Goal: Information Seeking & Learning: Find contact information

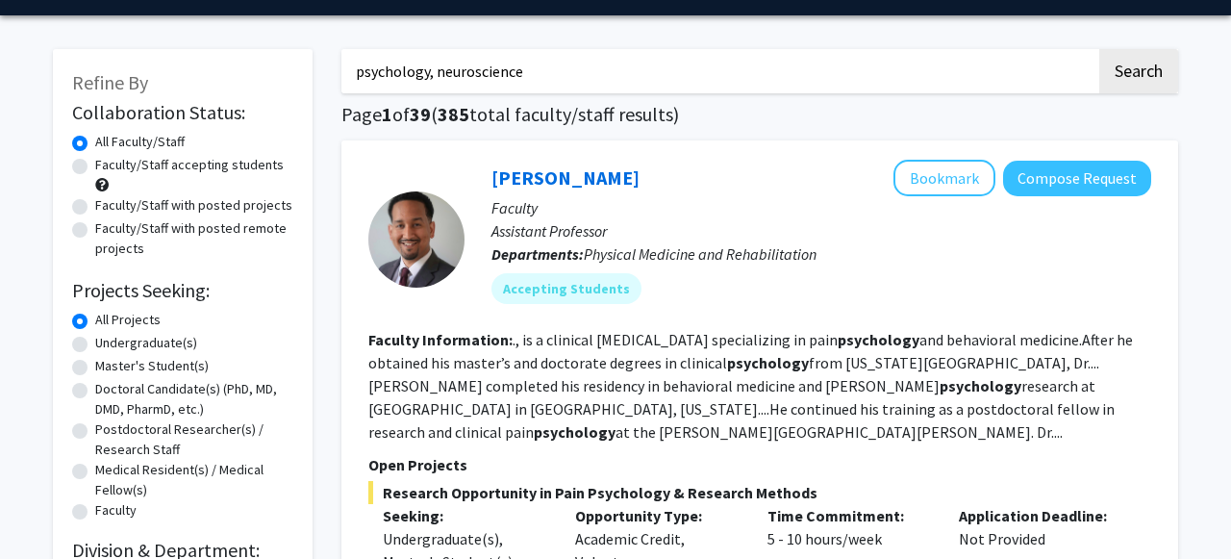
scroll to position [46, 0]
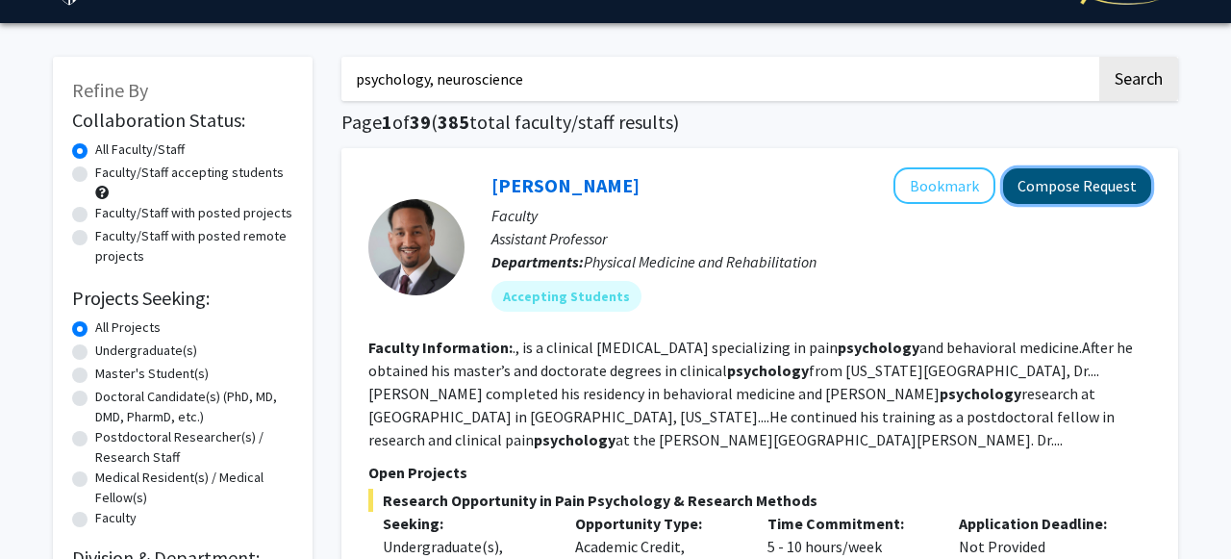
click at [1072, 193] on button "Compose Request" at bounding box center [1077, 186] width 148 height 36
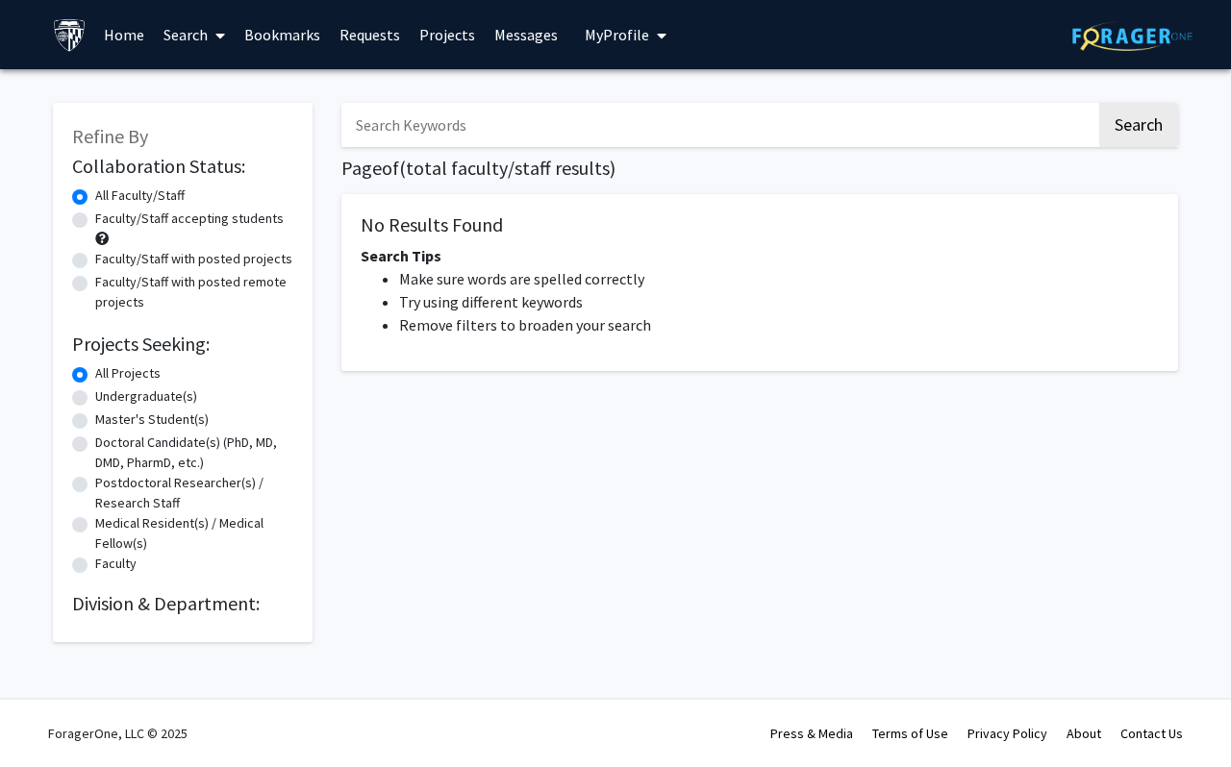
click at [417, 135] on input "Search Keywords" at bounding box center [718, 125] width 755 height 44
type input "psychology, neuroscience"
click at [1099, 103] on button "Search" at bounding box center [1138, 125] width 79 height 44
click at [1139, 138] on button "Search" at bounding box center [1138, 125] width 79 height 44
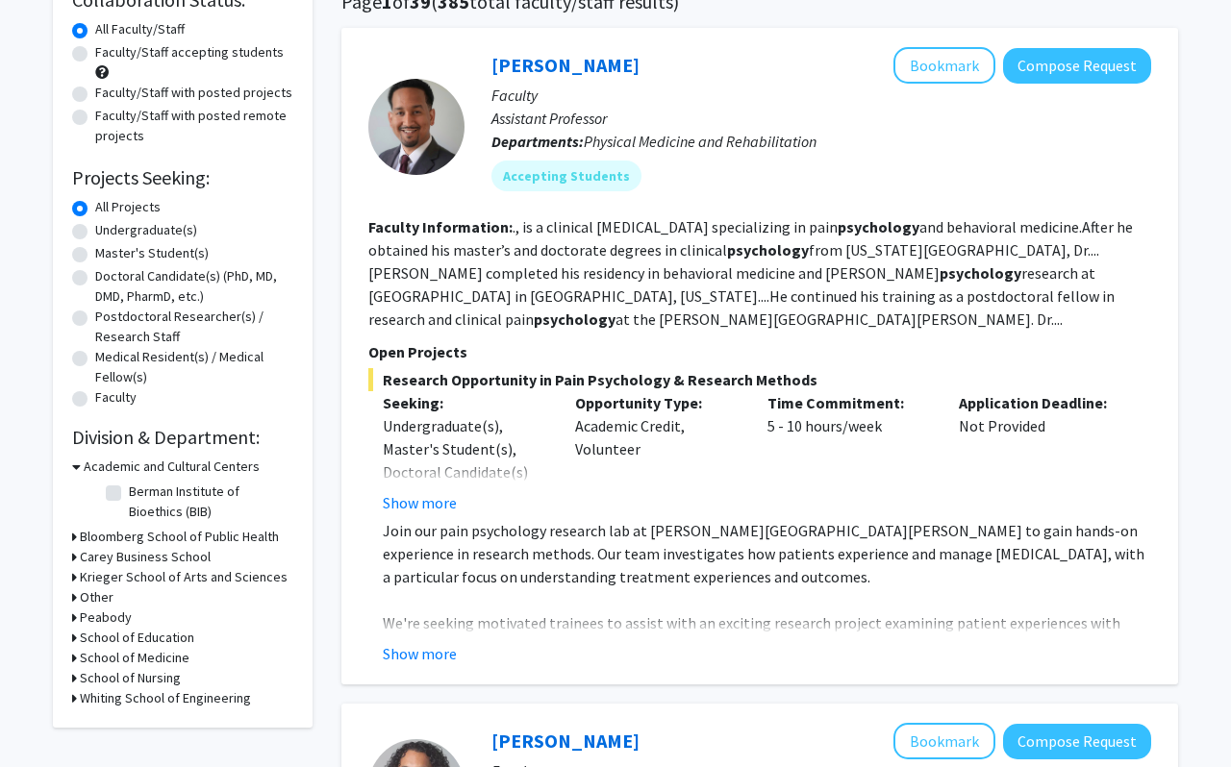
scroll to position [178, 0]
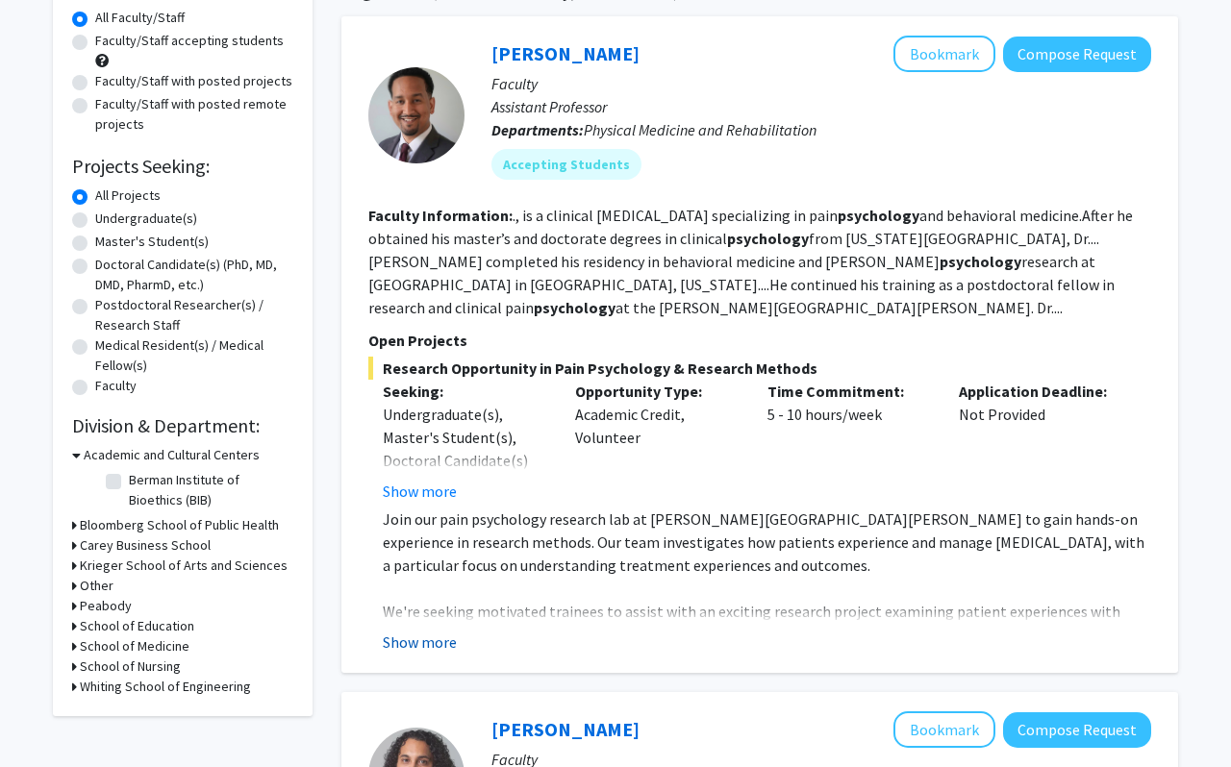
click at [436, 648] on button "Show more" at bounding box center [420, 642] width 74 height 23
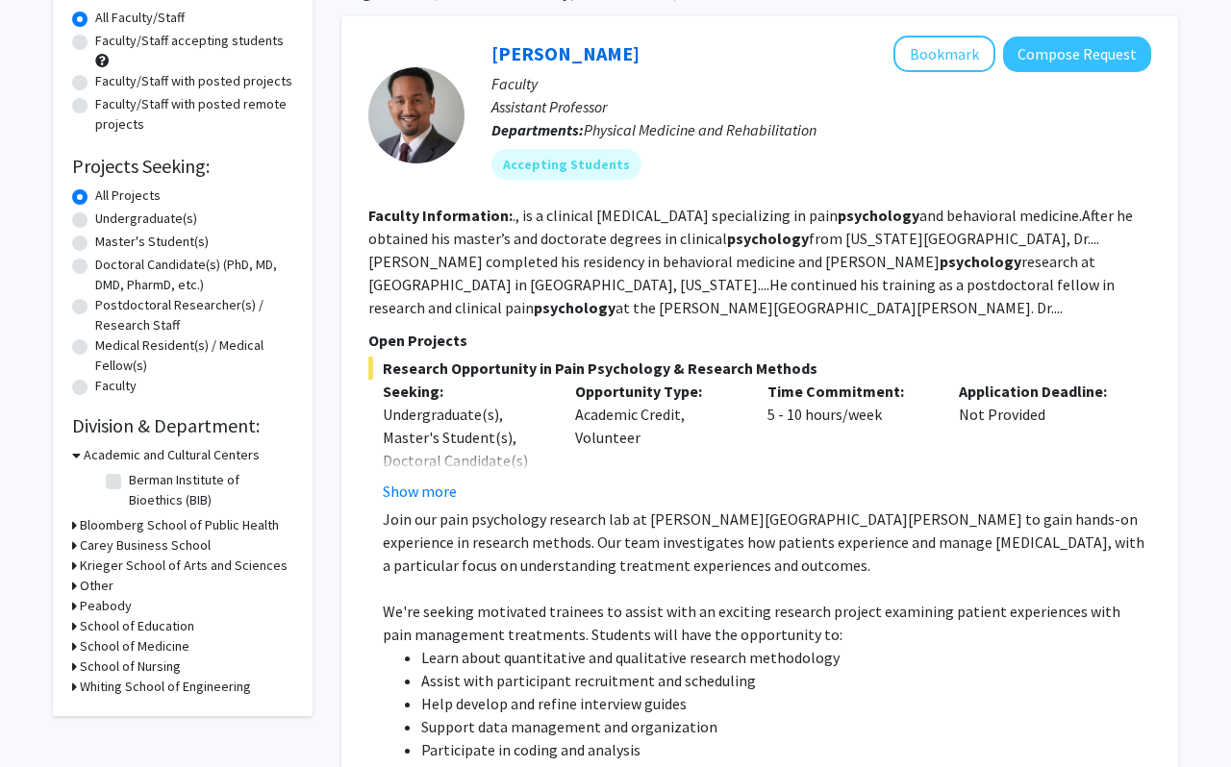
scroll to position [180, 0]
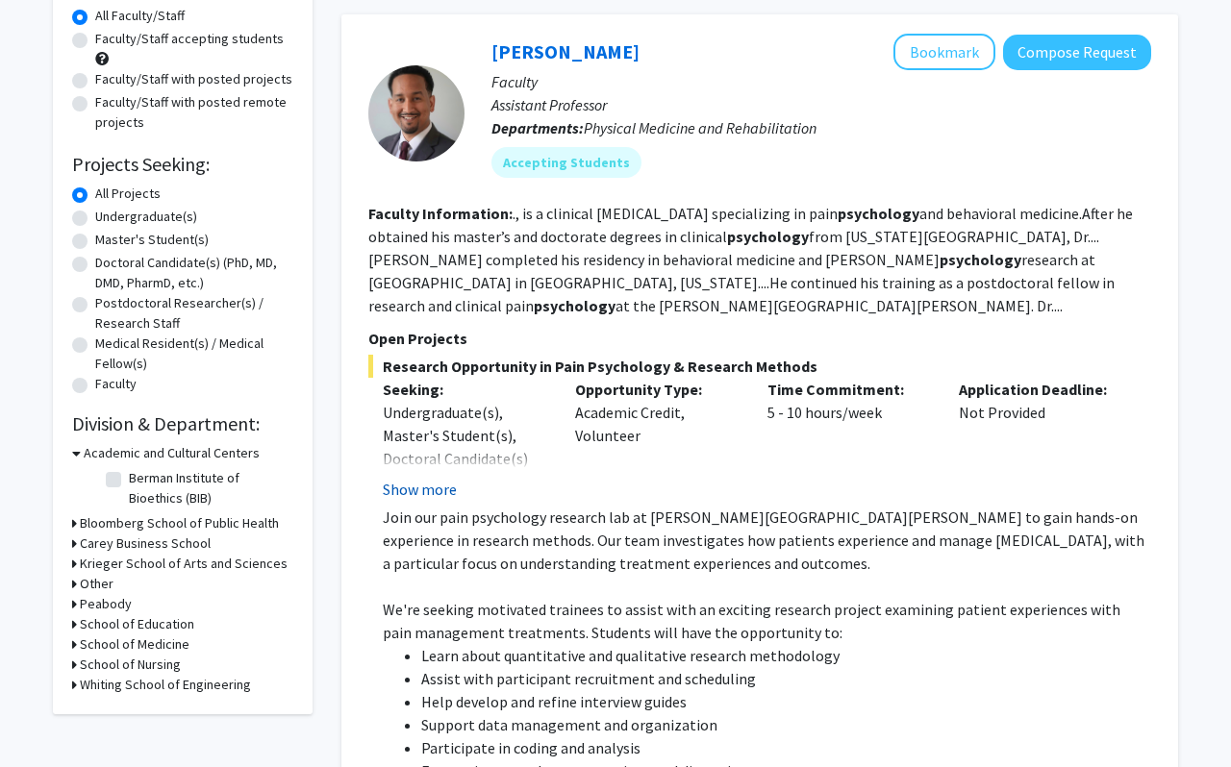
click at [439, 490] on button "Show more" at bounding box center [420, 489] width 74 height 23
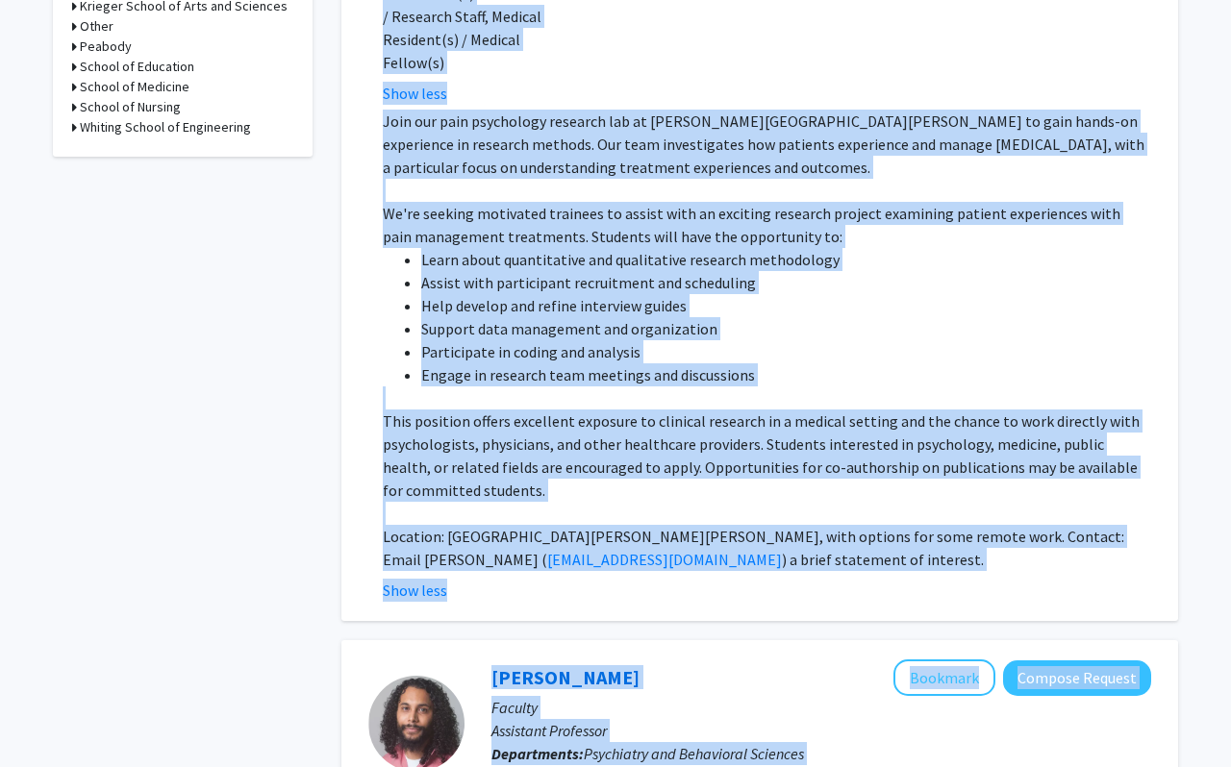
scroll to position [770, 0]
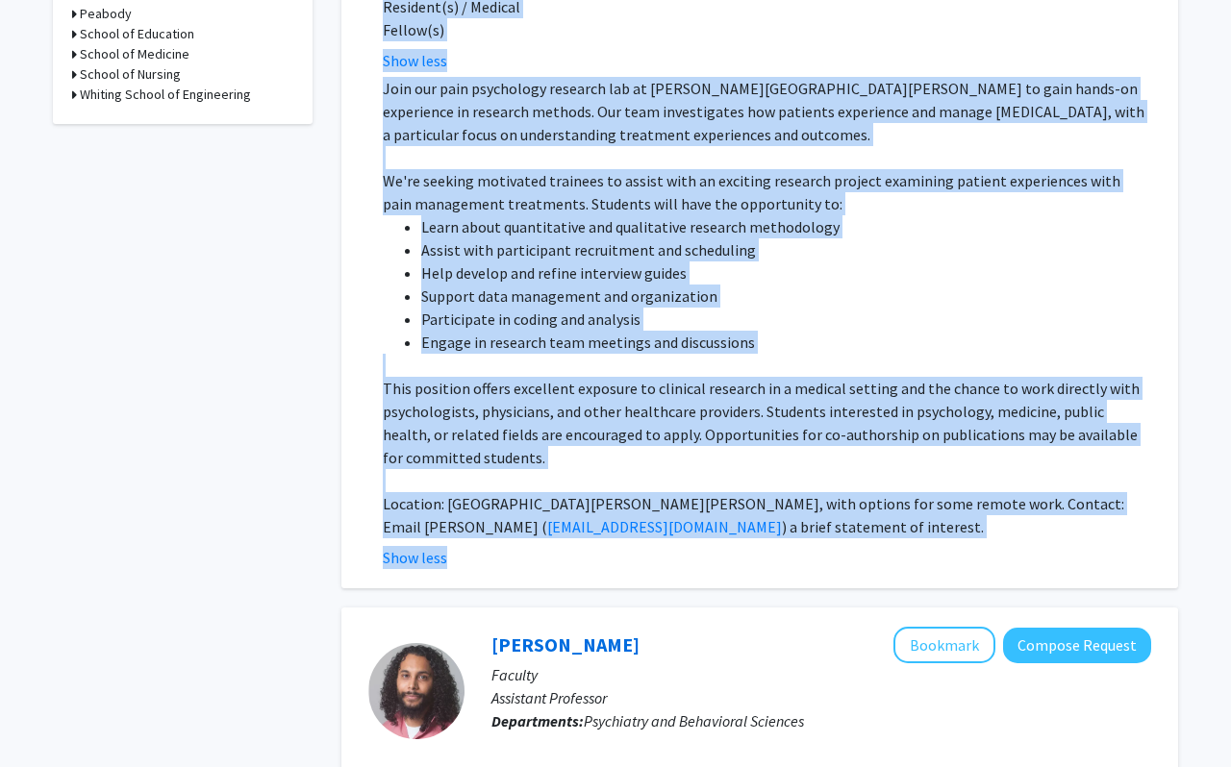
drag, startPoint x: 359, startPoint y: 48, endPoint x: 736, endPoint y: 511, distance: 596.7
click at [736, 511] on div "[PERSON_NAME] Bookmark Compose Request Faculty Assistant Professor Departments:…" at bounding box center [759, 6] width 837 height 1165
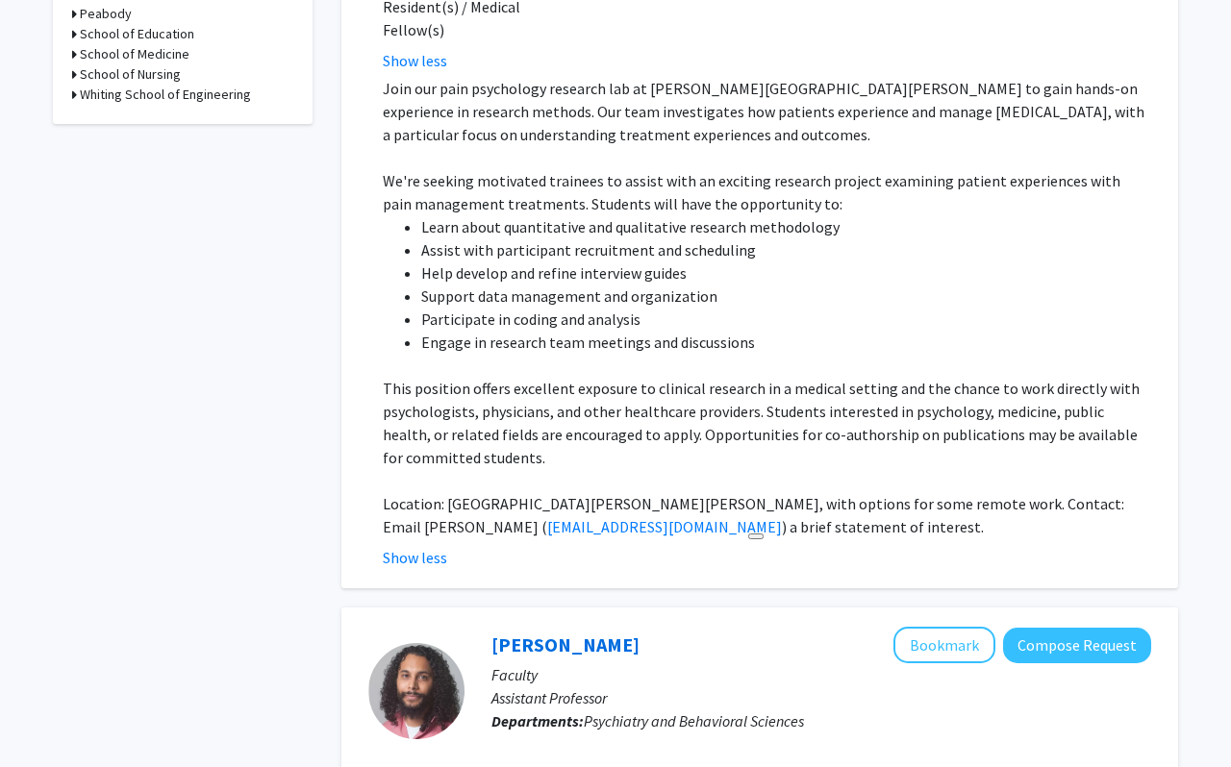
click at [736, 546] on div "Show less" at bounding box center [767, 557] width 768 height 23
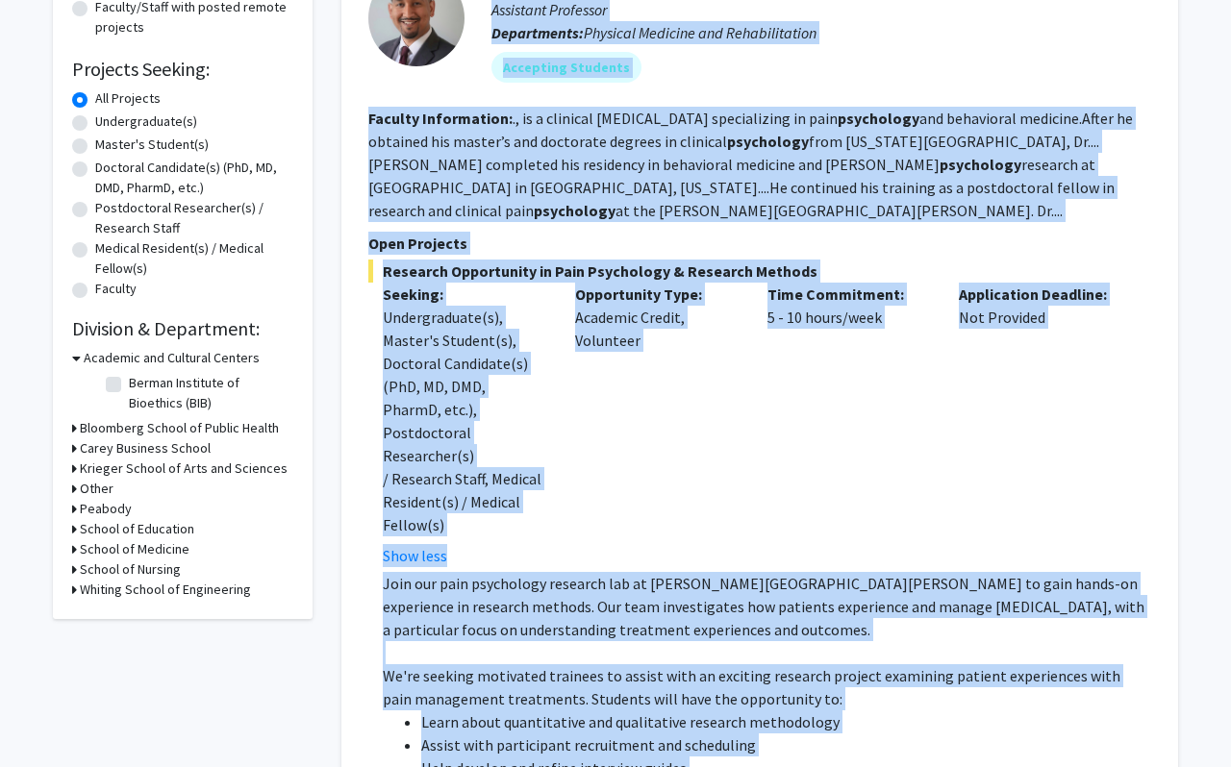
scroll to position [563, 0]
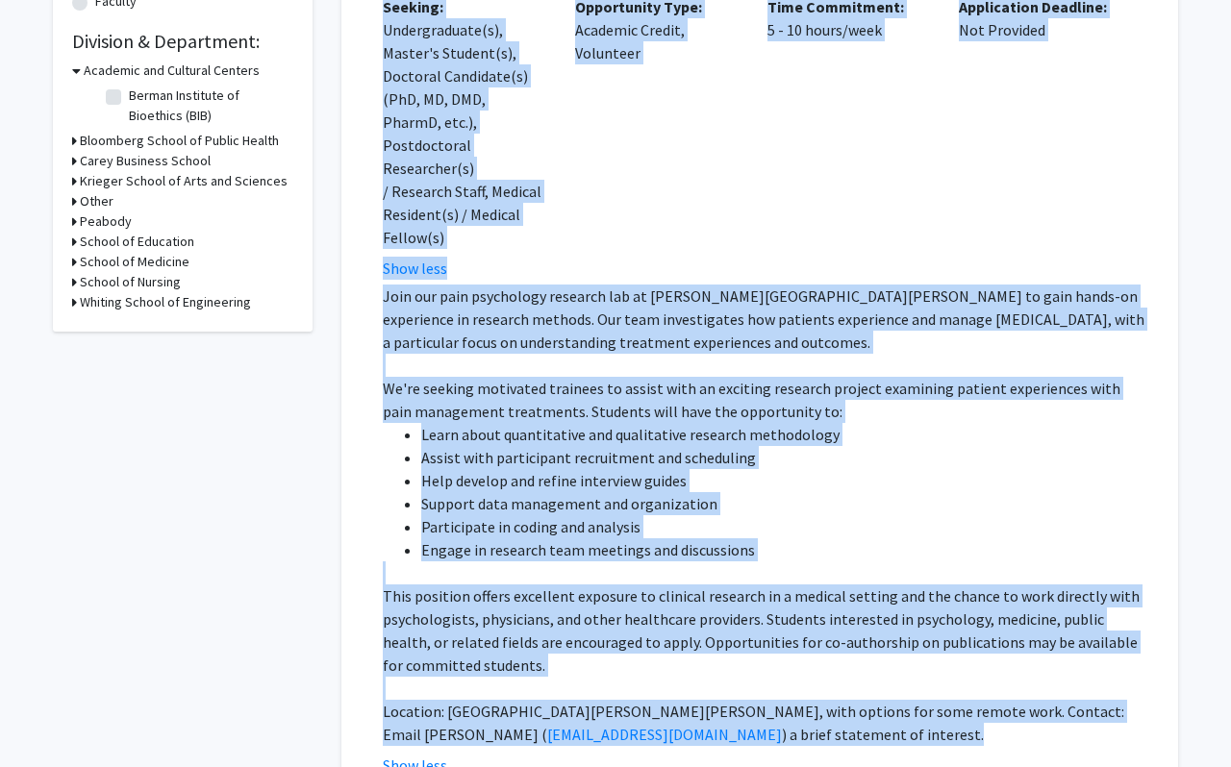
drag, startPoint x: 365, startPoint y: 220, endPoint x: 709, endPoint y: 695, distance: 586.1
click at [709, 695] on div "Fenan Rassu Bookmark Compose Request Faculty Assistant Professor Departments: P…" at bounding box center [759, 214] width 837 height 1165
copy fg-search-faculty "Fenan Rassu Bookmark Compose Request Faculty Assistant Professor Departments: P…"
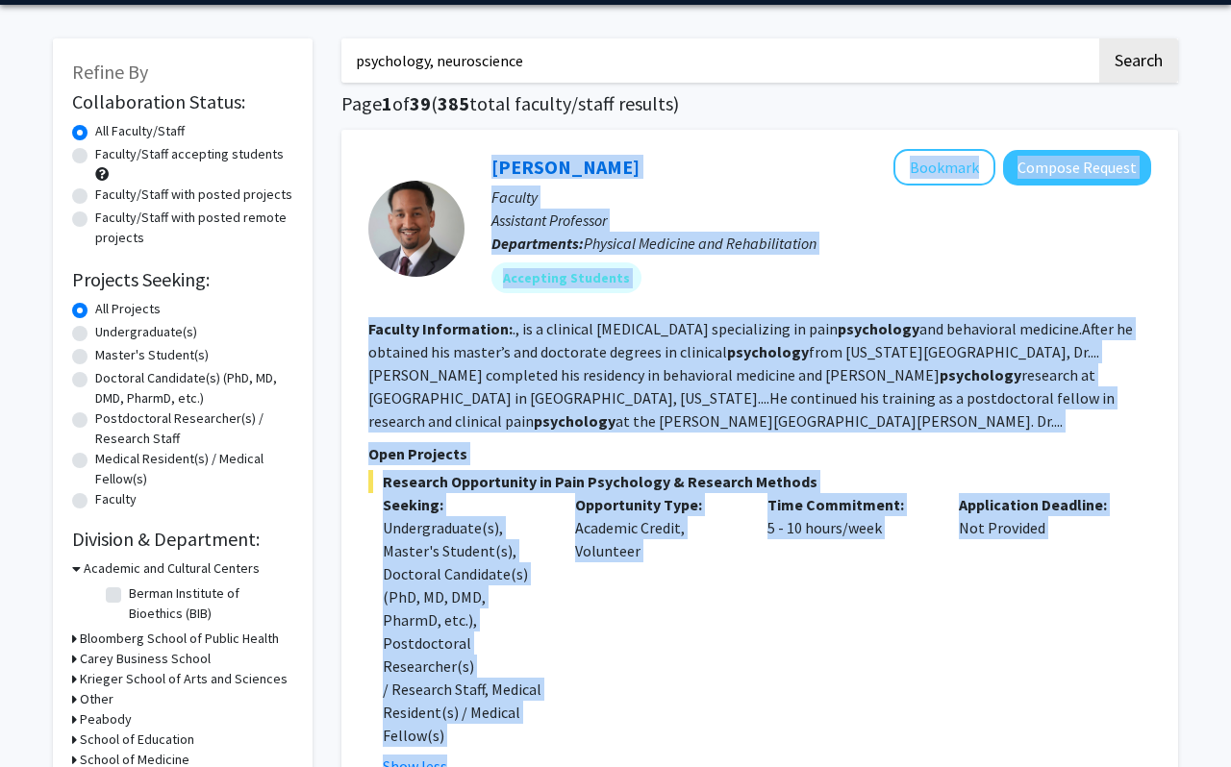
scroll to position [27, 0]
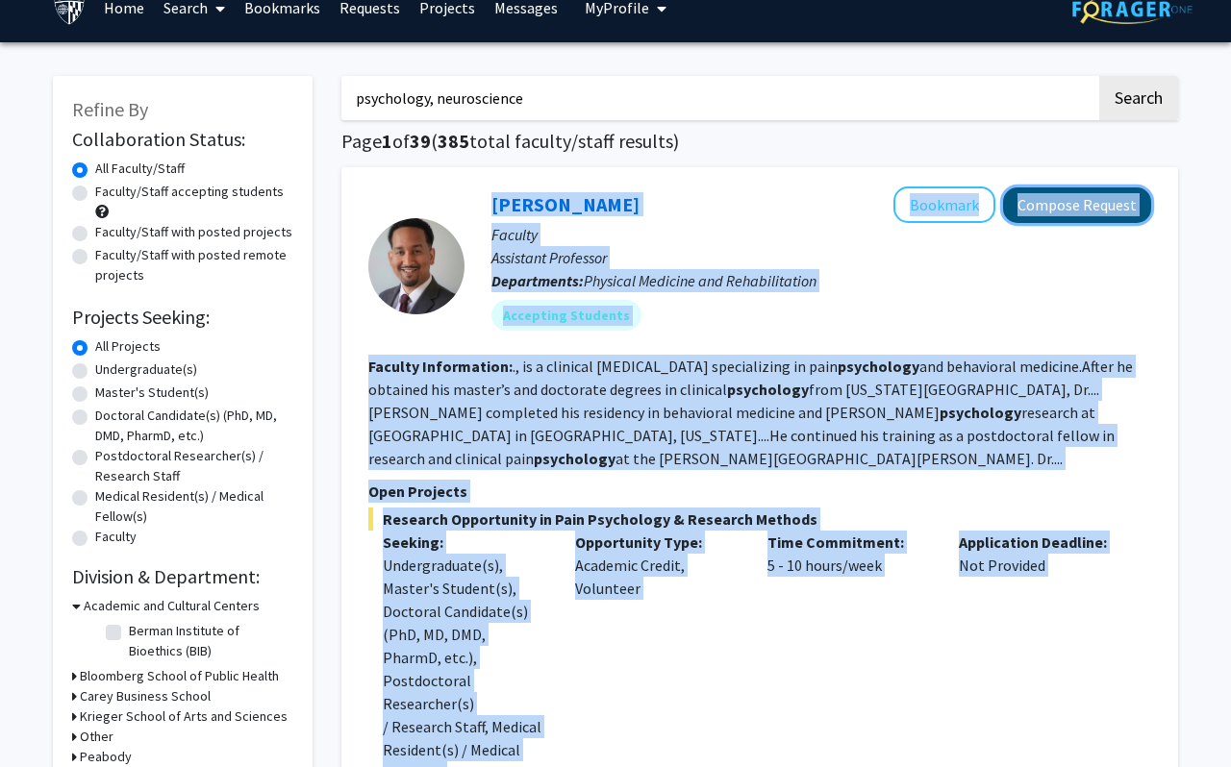
click at [1067, 209] on button "Compose Request" at bounding box center [1077, 206] width 148 height 36
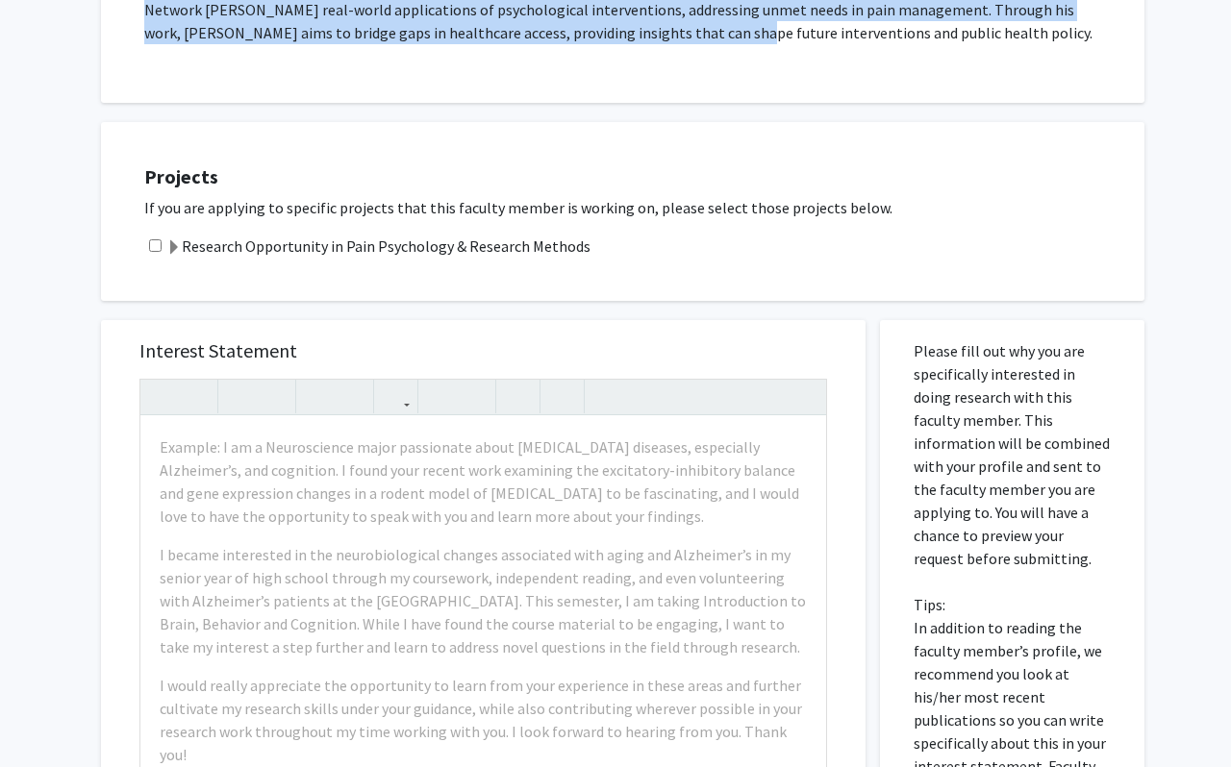
scroll to position [827, 0]
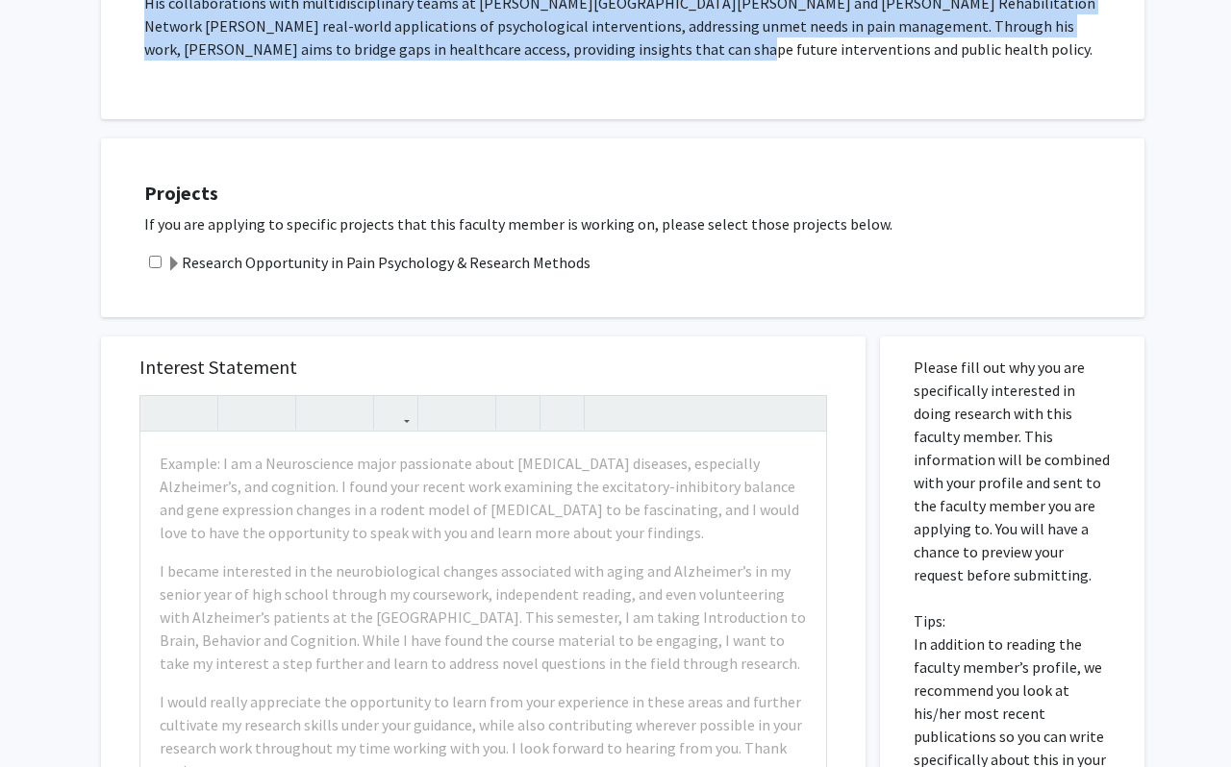
drag, startPoint x: 146, startPoint y: 231, endPoint x: 615, endPoint y: 59, distance: 499.8
copy div "Research Keywords: expanding access to mental health care for those living with…"
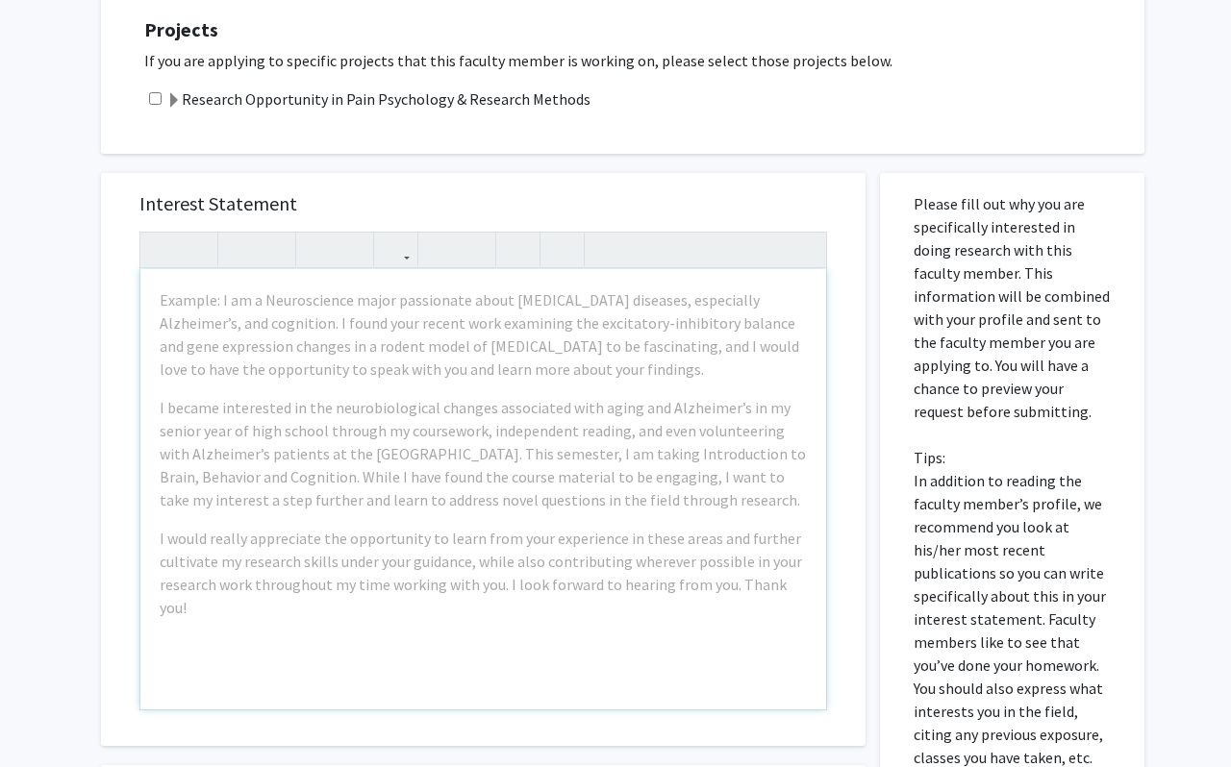
scroll to position [995, 0]
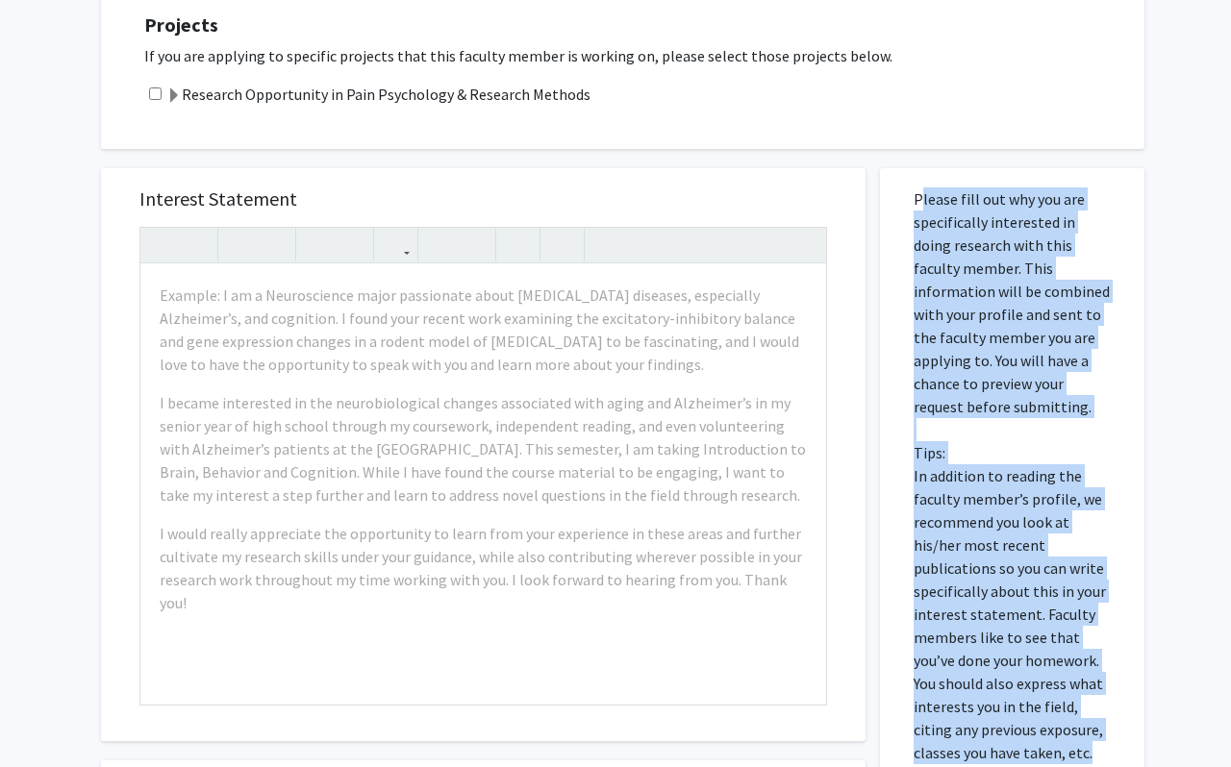
drag, startPoint x: 914, startPoint y: 176, endPoint x: 1070, endPoint y: 727, distance: 572.9
click at [1070, 727] on p "Please fill out why you are specifically interested in doing research with this…" at bounding box center [1012, 476] width 197 height 577
copy p "Please fill out why you are specifically interested in doing research with this…"
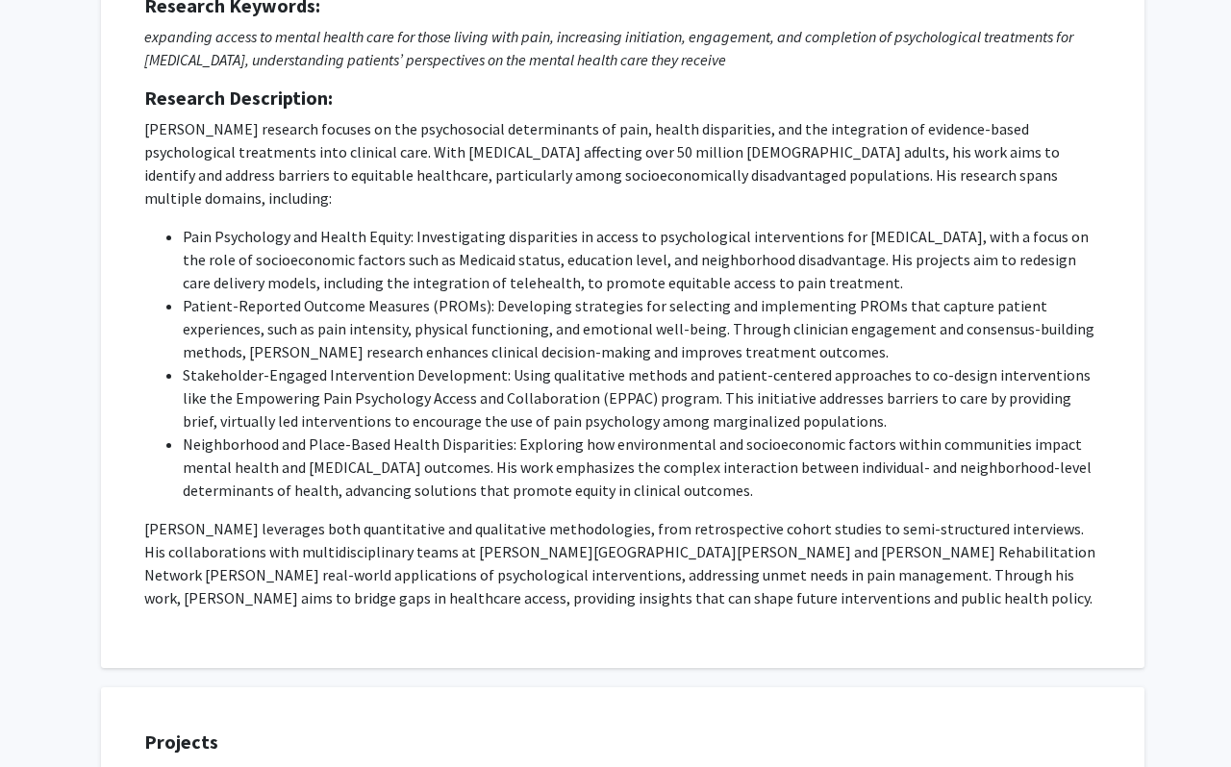
scroll to position [0, 0]
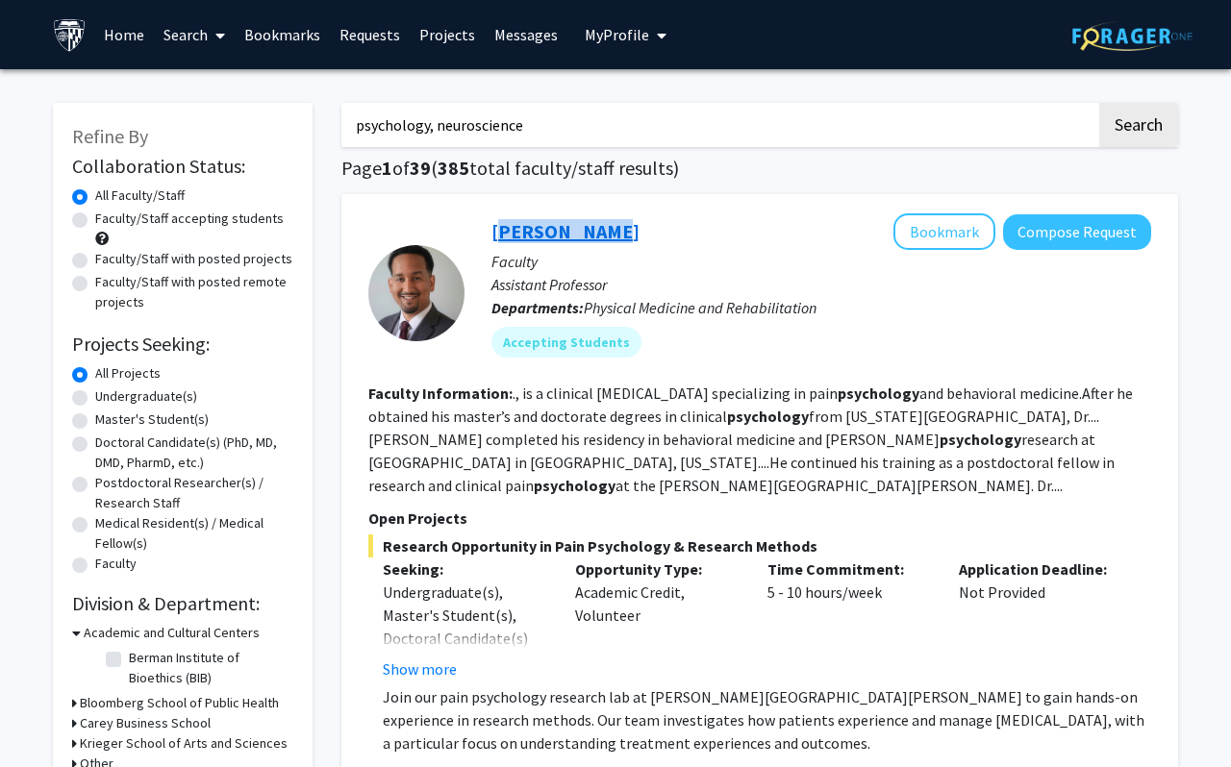
drag, startPoint x: 610, startPoint y: 231, endPoint x: 495, endPoint y: 234, distance: 114.5
click at [495, 234] on div "Fenan Rassu Bookmark Compose Request" at bounding box center [821, 231] width 660 height 37
copy link "[PERSON_NAME]"
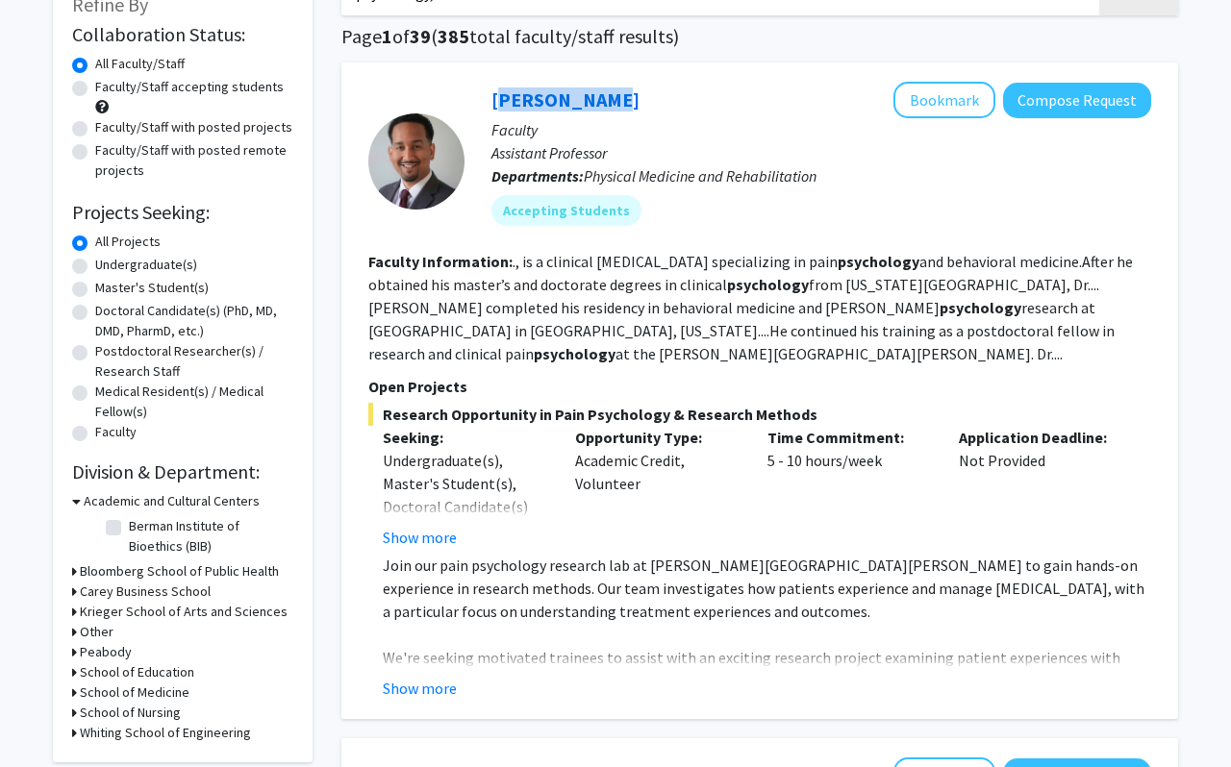
scroll to position [134, 0]
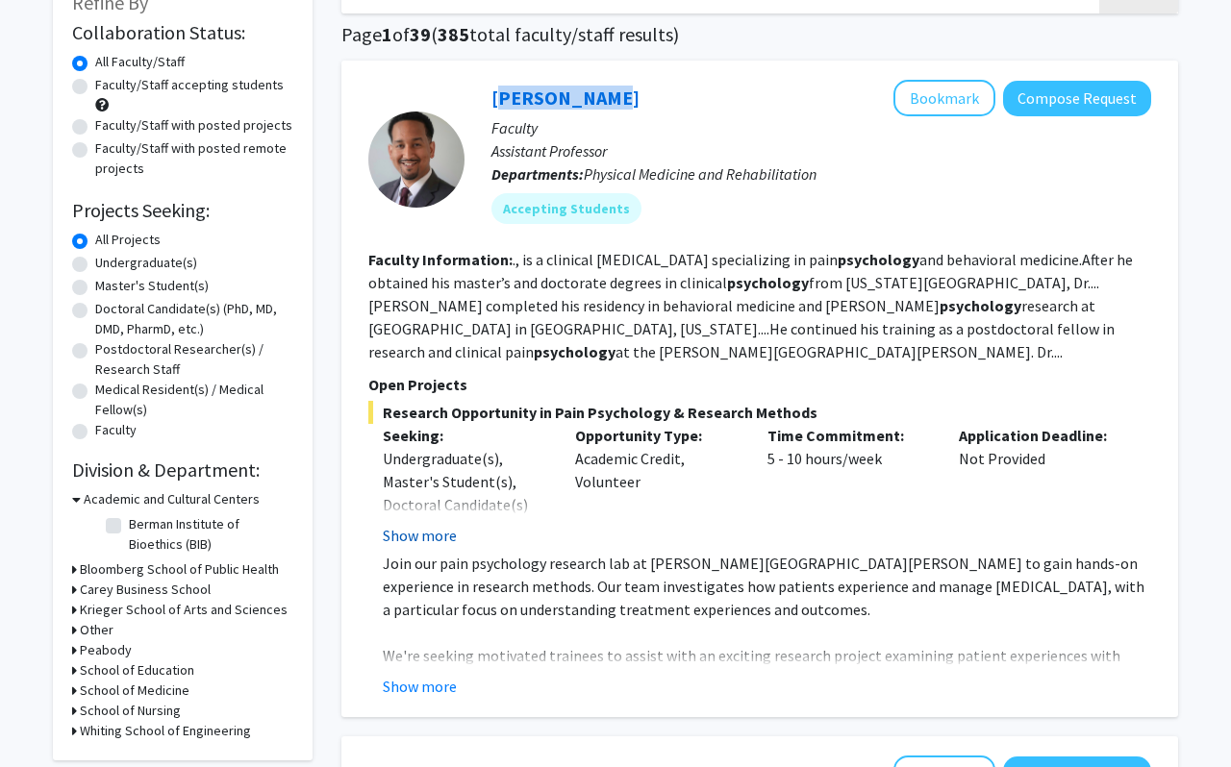
click at [419, 535] on button "Show more" at bounding box center [420, 535] width 74 height 23
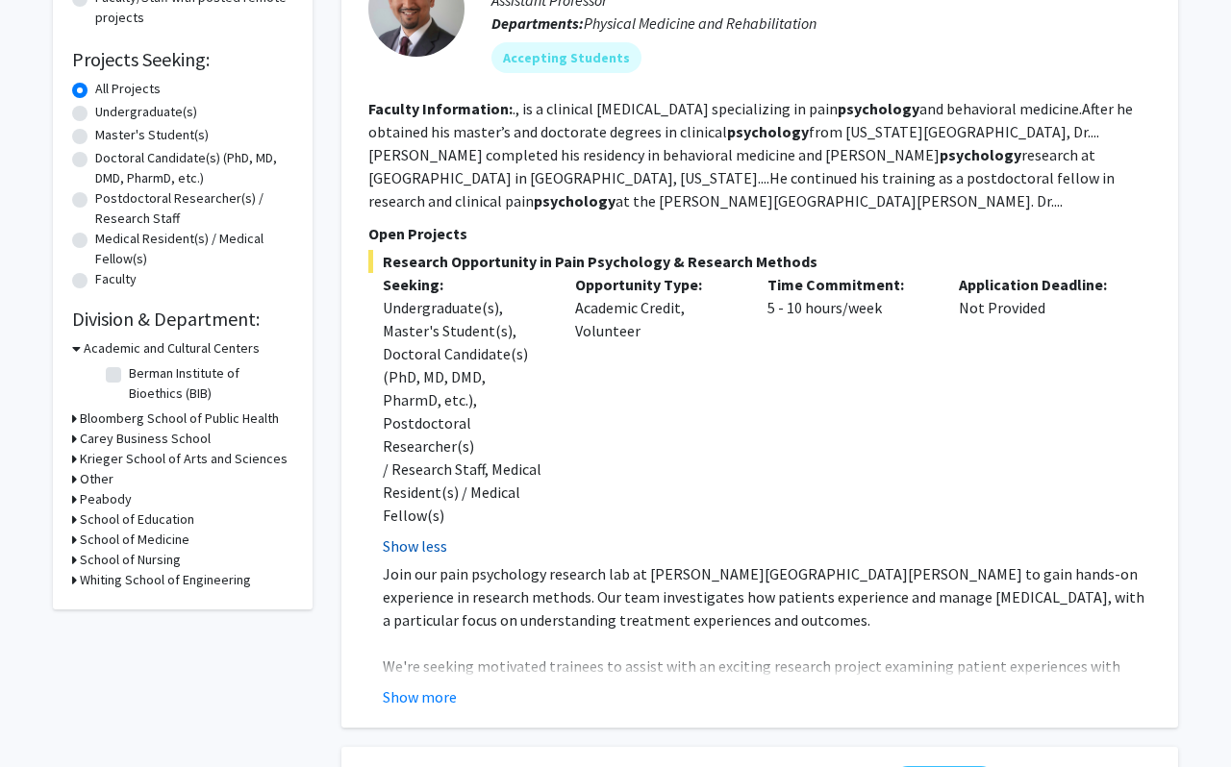
scroll to position [303, 0]
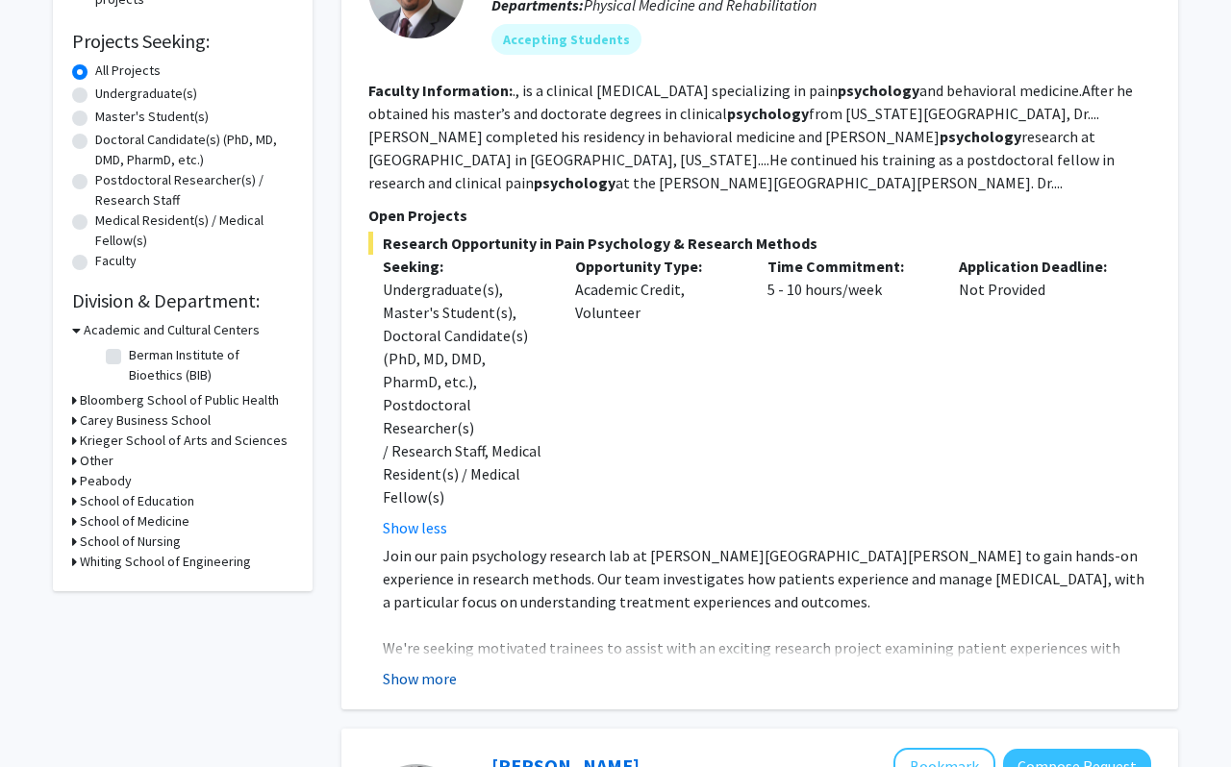
click at [433, 667] on button "Show more" at bounding box center [420, 678] width 74 height 23
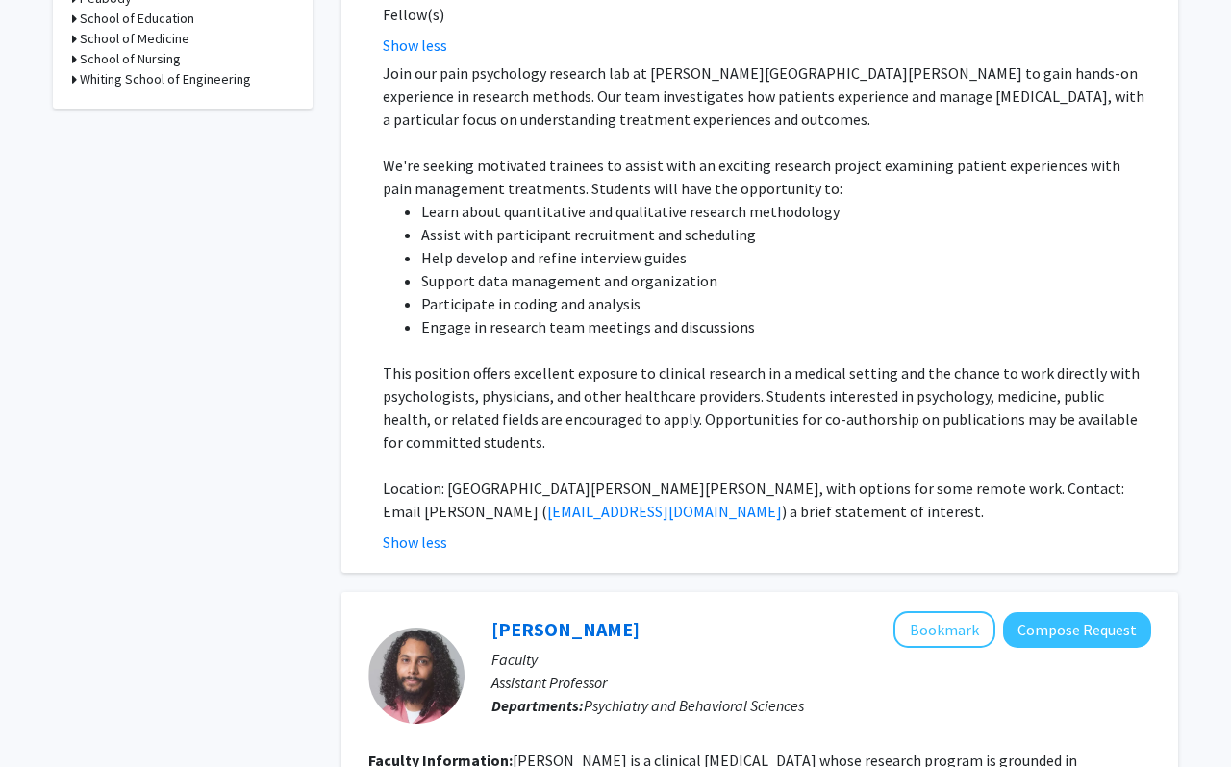
scroll to position [813, 0]
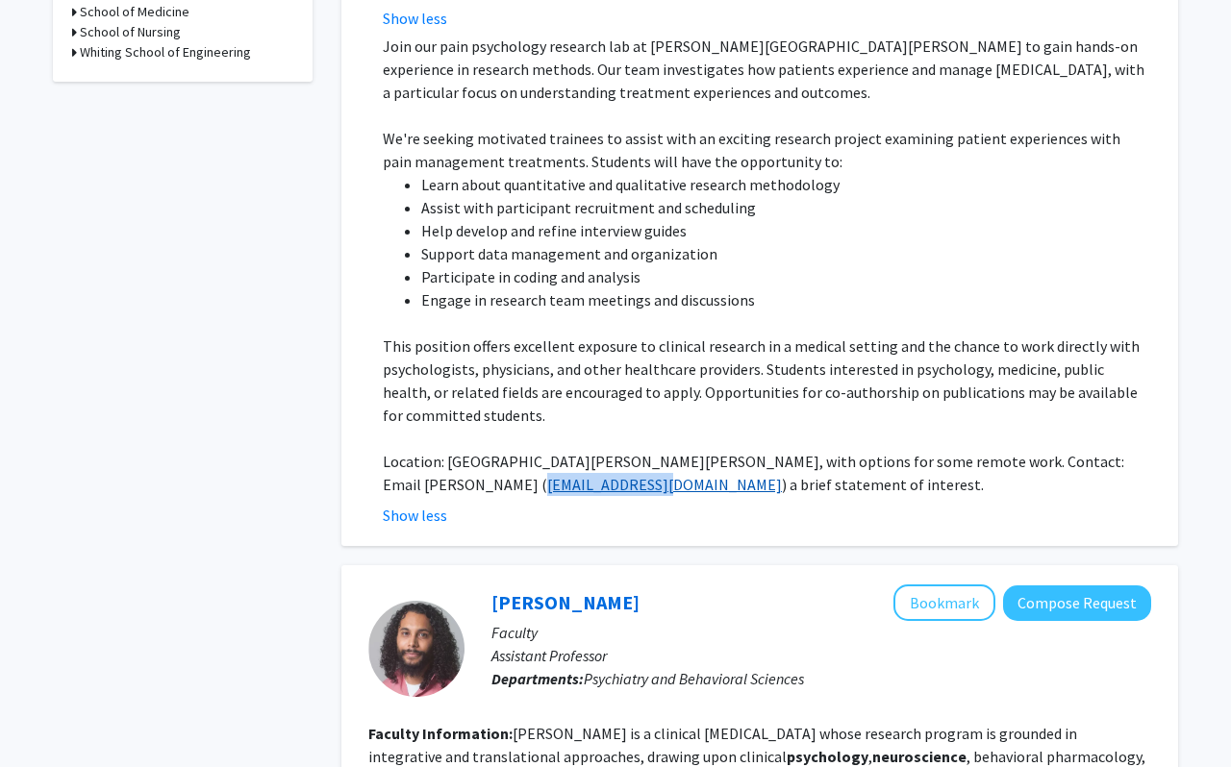
copy link "[EMAIL_ADDRESS][DOMAIN_NAME]"
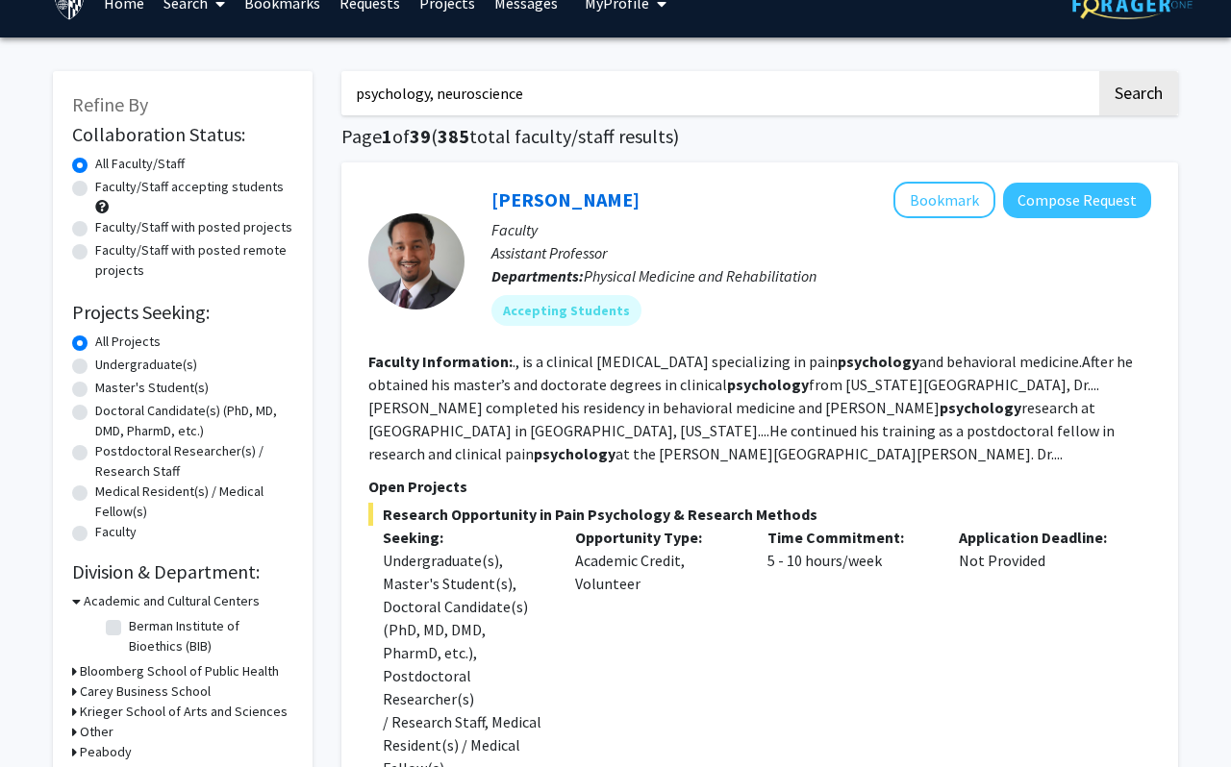
scroll to position [0, 0]
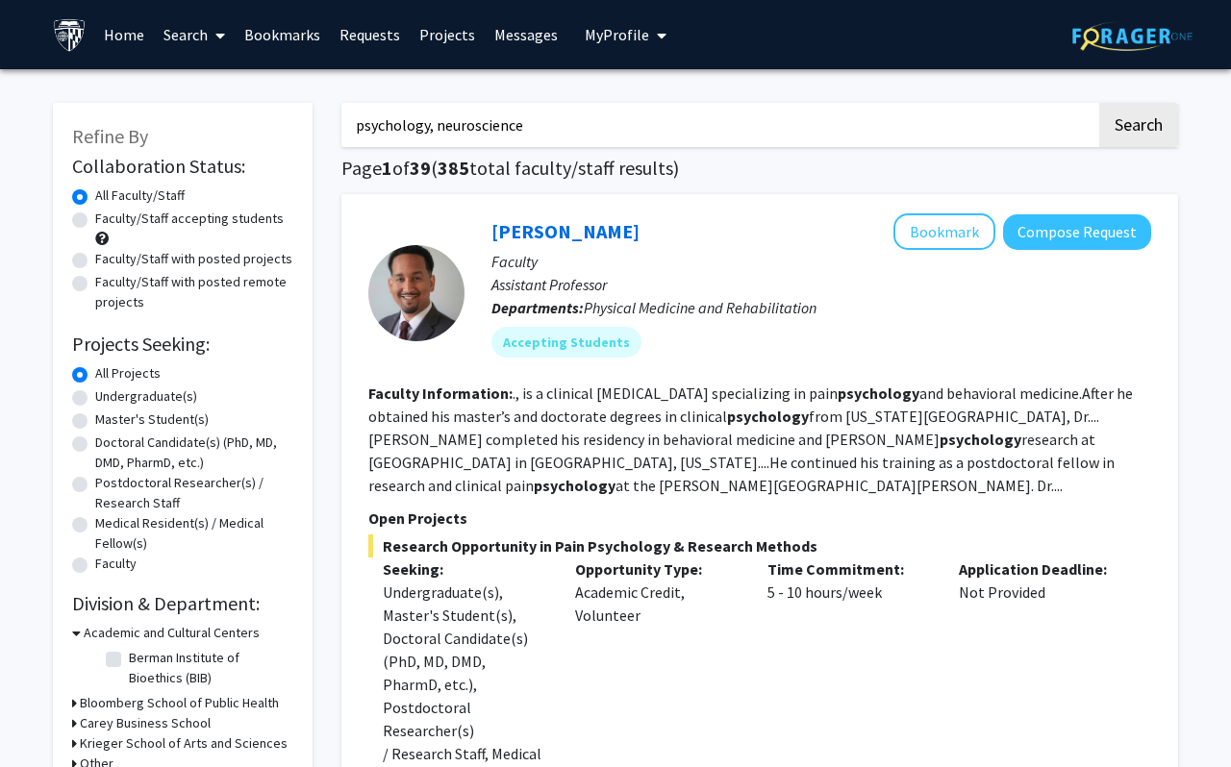
drag, startPoint x: 437, startPoint y: 129, endPoint x: 355, endPoint y: 127, distance: 81.8
click at [355, 127] on input "psychology, neuroscience" at bounding box center [718, 125] width 755 height 44
type input "neuroscience"
click at [1099, 103] on button "Search" at bounding box center [1138, 125] width 79 height 44
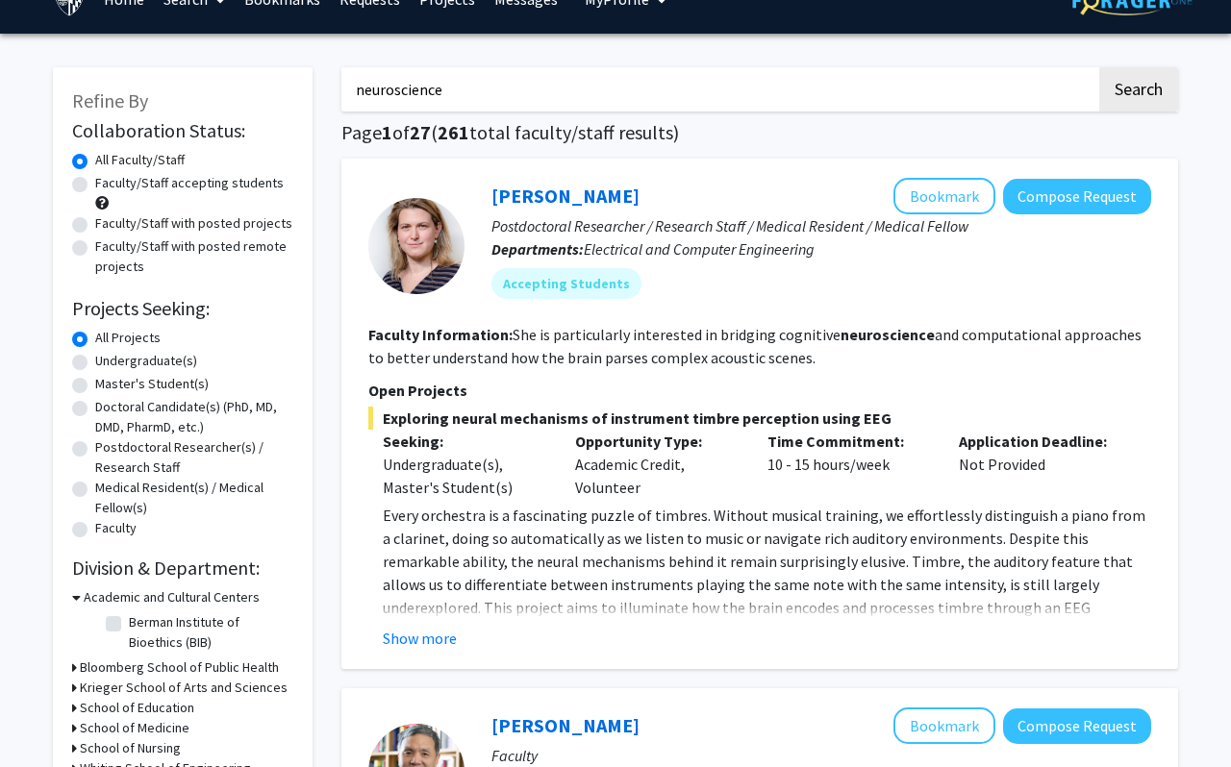
scroll to position [37, 0]
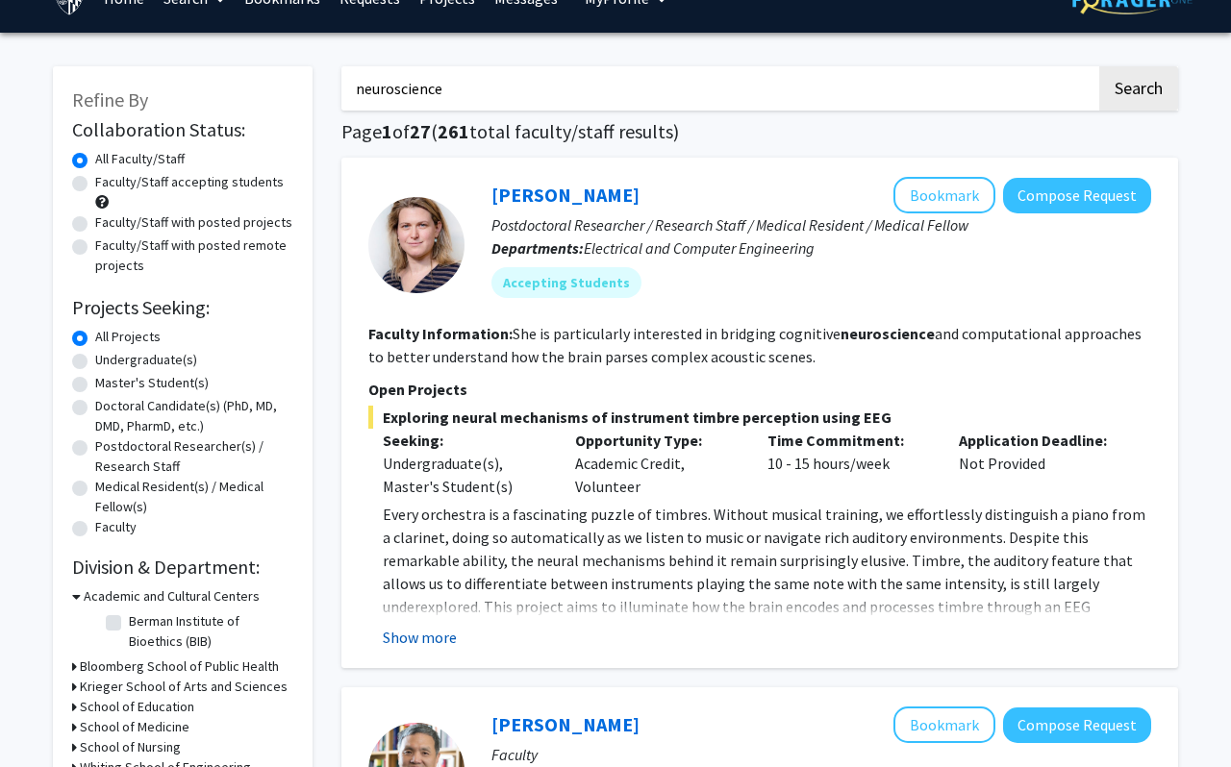
click at [421, 640] on button "Show more" at bounding box center [420, 637] width 74 height 23
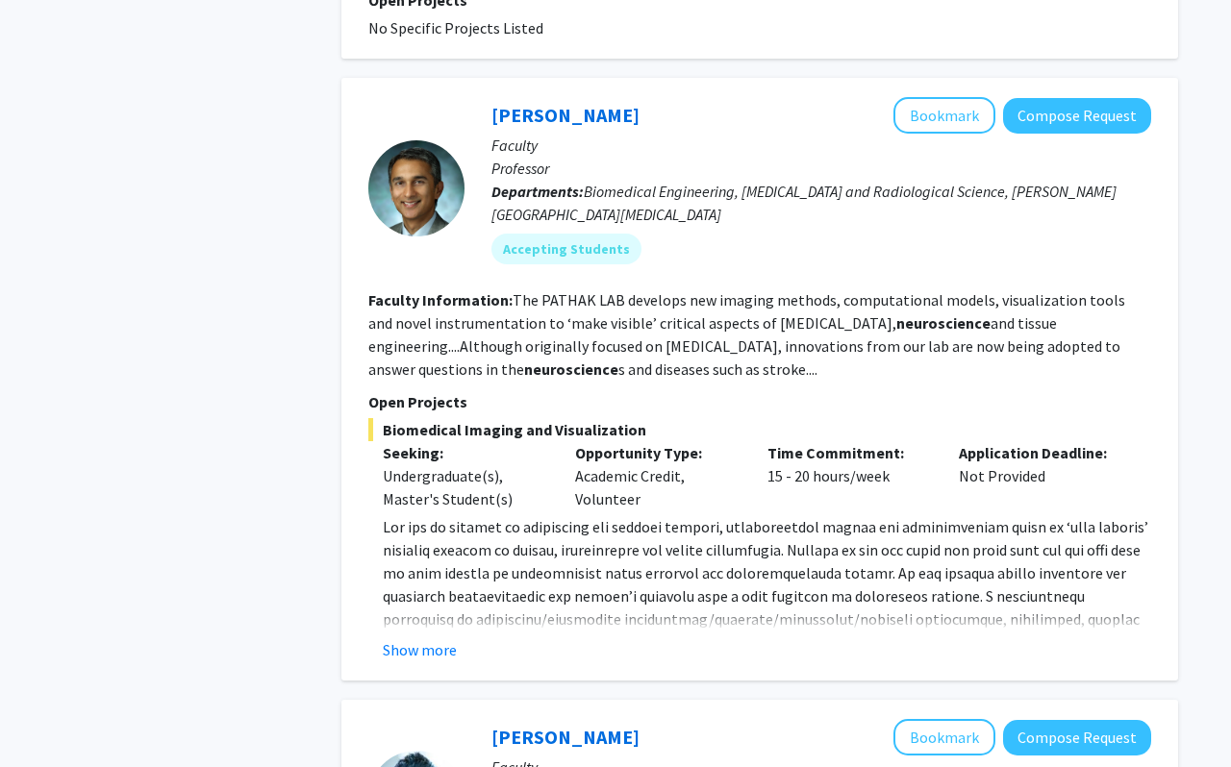
scroll to position [1619, 0]
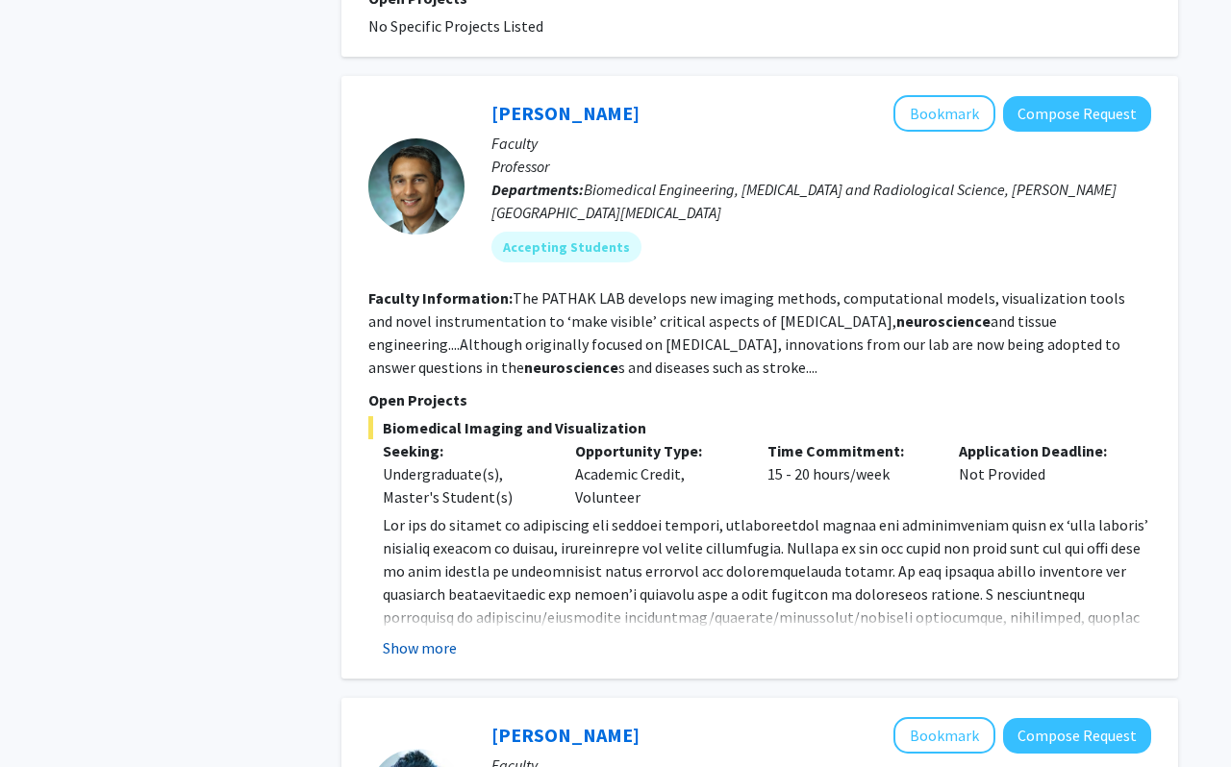
click at [430, 637] on button "Show more" at bounding box center [420, 648] width 74 height 23
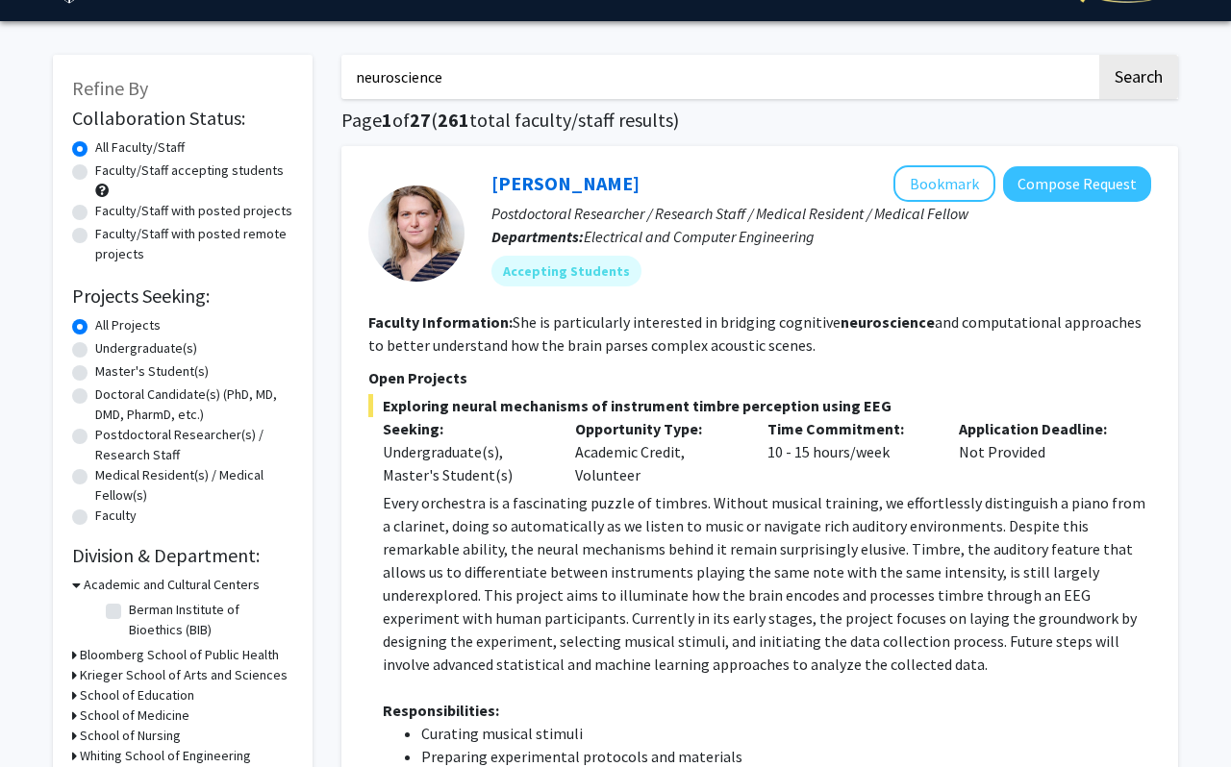
scroll to position [0, 0]
